Goal: Check status: Check status

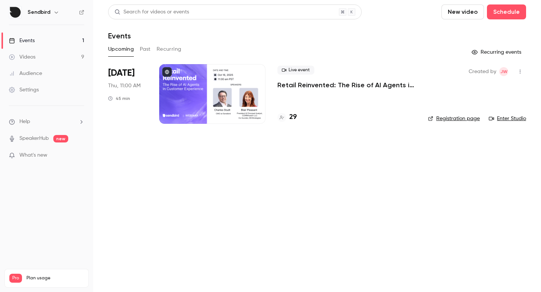
click at [326, 84] on p "Retail Reinvented: The Rise of AI Agents in Customer Experience" at bounding box center [347, 85] width 139 height 9
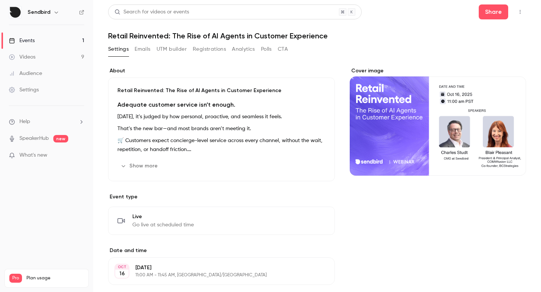
click at [216, 53] on button "Registrations" at bounding box center [209, 49] width 33 height 12
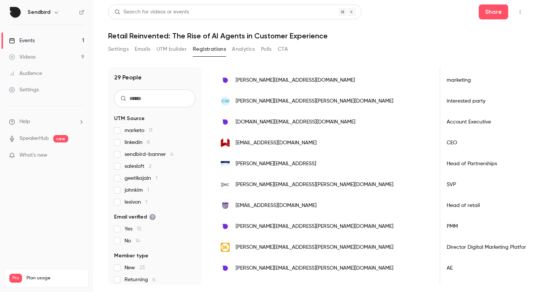
scroll to position [446, 0]
